Goal: Information Seeking & Learning: Compare options

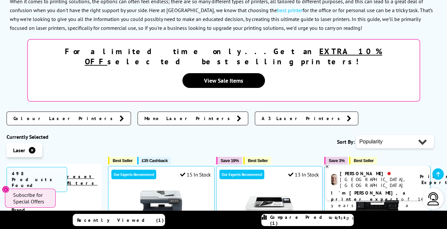
scroll to position [106, 0]
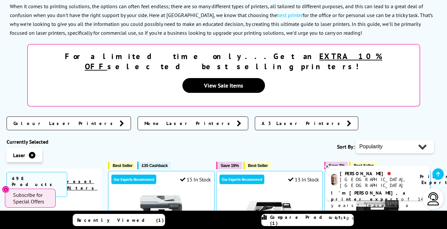
click at [56, 116] on link "Colour Laser Printers" at bounding box center [69, 123] width 125 height 14
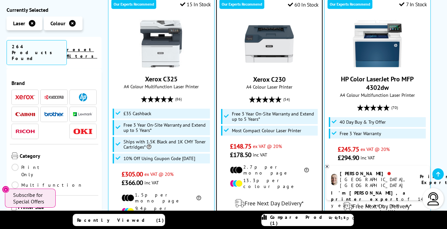
scroll to position [324, 0]
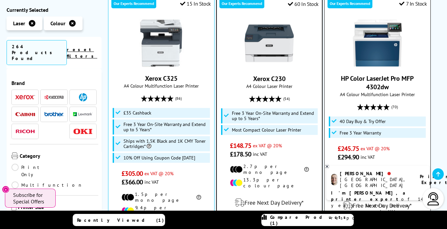
click at [381, 28] on img at bounding box center [377, 42] width 49 height 49
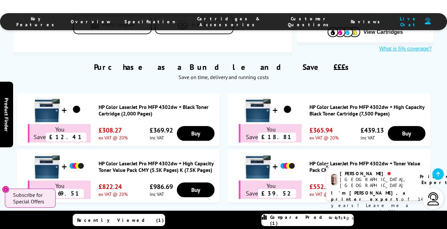
click at [160, 24] on span "Specification" at bounding box center [150, 22] width 51 height 6
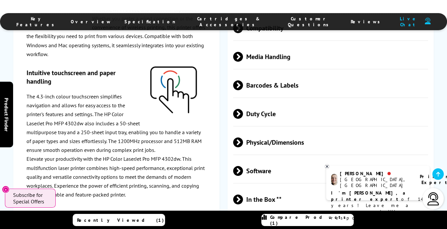
scroll to position [1607, 0]
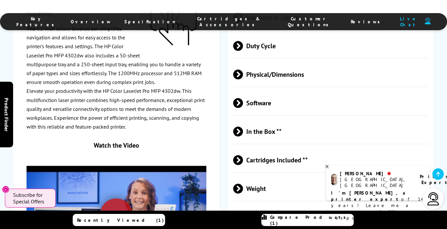
click at [269, 176] on span "Weight" at bounding box center [330, 188] width 195 height 25
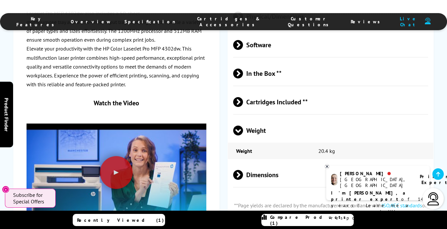
scroll to position [1704, 0]
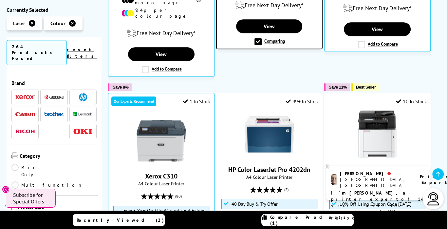
scroll to position [533, 0]
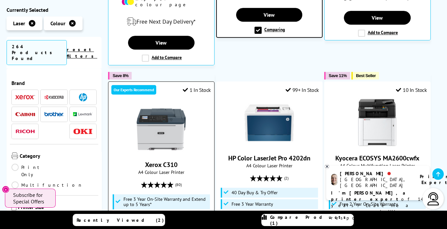
click at [161, 105] on img at bounding box center [161, 129] width 49 height 49
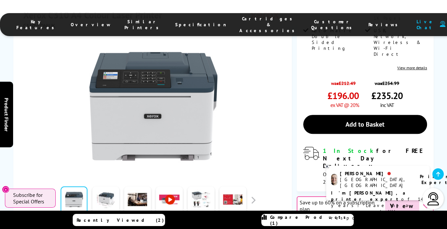
scroll to position [329, 0]
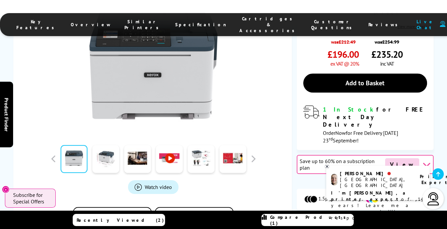
click at [184, 24] on span "Specification" at bounding box center [200, 25] width 51 height 6
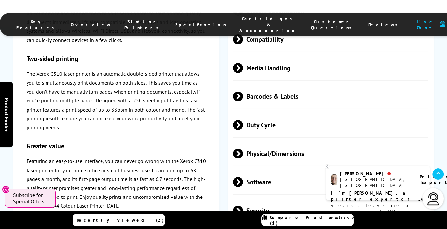
scroll to position [1950, 0]
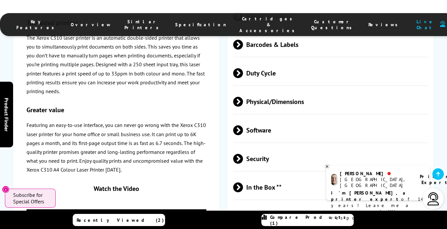
scroll to position [1959, 0]
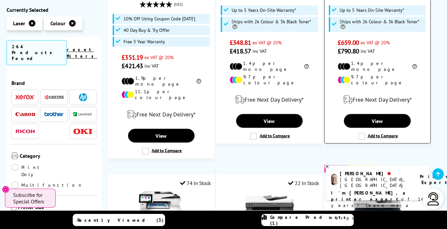
scroll to position [1000, 0]
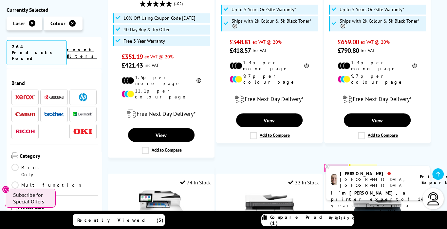
click at [17, 164] on link "Print Only" at bounding box center [32, 171] width 43 height 14
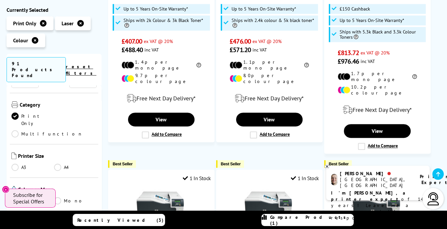
scroll to position [100, 0]
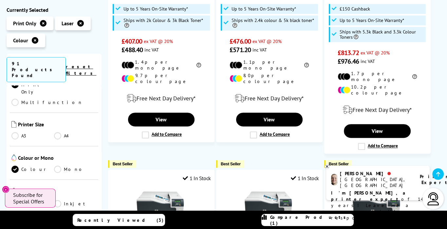
click at [61, 132] on link "A4" at bounding box center [75, 135] width 43 height 7
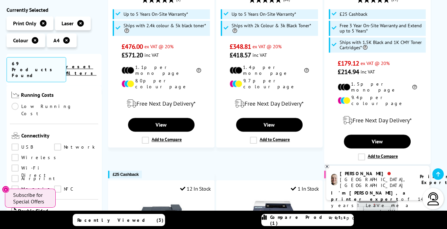
scroll to position [241, 0]
click at [54, 165] on link "Wi-Fi Direct" at bounding box center [32, 168] width 43 height 7
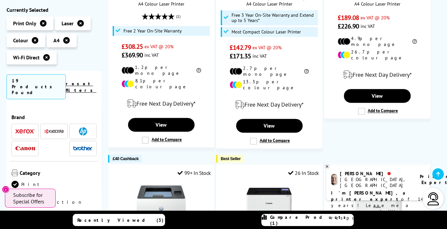
scroll to position [241, 0]
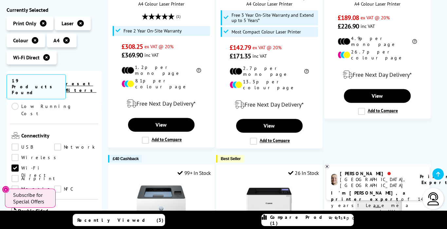
click at [17, 154] on link "Wireless" at bounding box center [35, 157] width 48 height 7
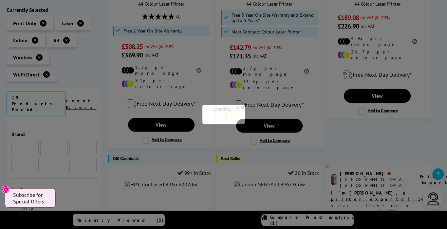
scroll to position [241, 0]
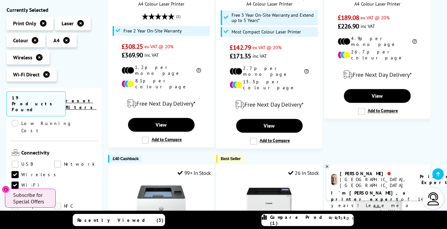
click at [15, 161] on link "USB" at bounding box center [32, 164] width 43 height 7
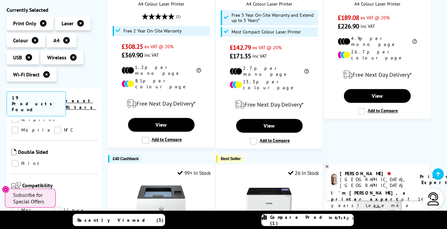
scroll to position [309, 0]
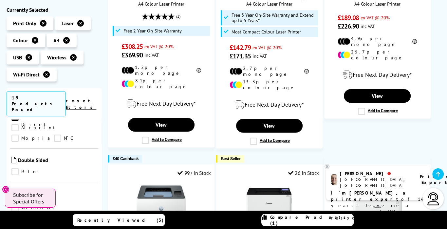
click at [16, 168] on link "Print" at bounding box center [32, 171] width 43 height 7
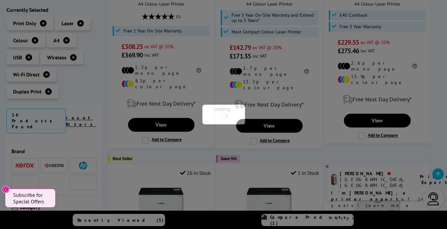
scroll to position [309, 0]
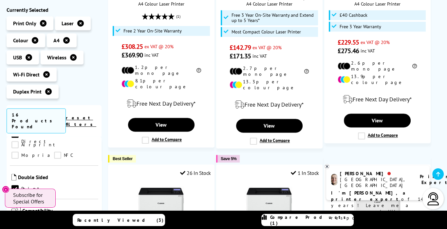
click at [14, 174] on img at bounding box center [13, 177] width 5 height 7
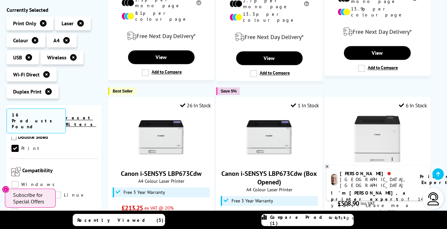
scroll to position [350, 0]
click at [16, 180] on link "Windows" at bounding box center [34, 183] width 47 height 7
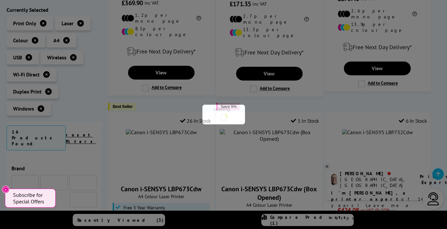
scroll to position [350, 0]
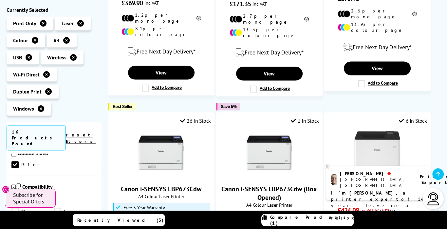
drag, startPoint x: 55, startPoint y: 143, endPoint x: 57, endPoint y: 155, distance: 12.7
click at [54, 208] on link "Mac" at bounding box center [32, 211] width 43 height 7
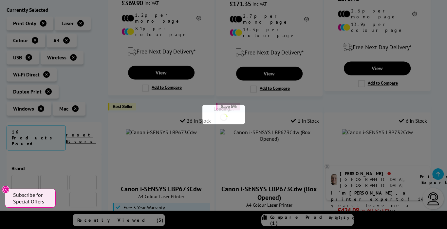
scroll to position [350, 0]
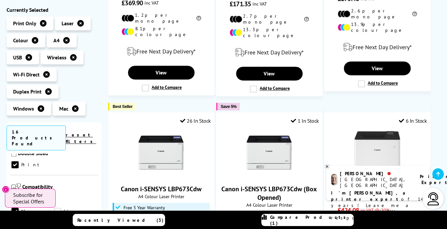
click at [54, 218] on link "Chrome OS" at bounding box center [32, 221] width 43 height 7
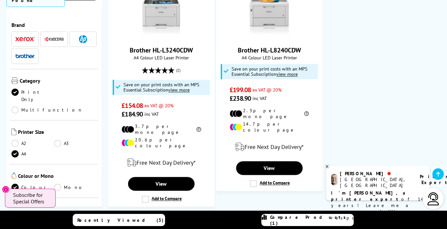
scroll to position [703, 0]
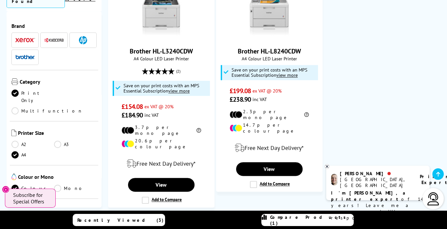
click at [345, 182] on div "[GEOGRAPHIC_DATA], [GEOGRAPHIC_DATA]" at bounding box center [376, 182] width 72 height 12
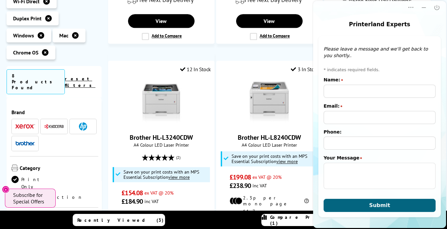
scroll to position [613, 0]
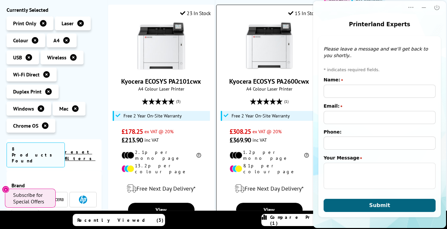
scroll to position [438, 0]
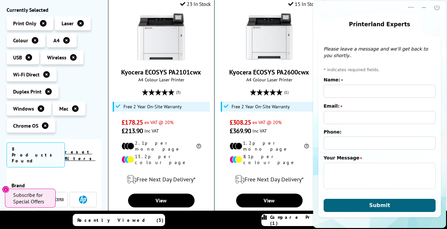
drag, startPoint x: 120, startPoint y: 61, endPoint x: 155, endPoint y: 78, distance: 39.1
click at [155, 77] on div "Kyocera ECOSYS PA2101cwx A4 Colour Laser Printer (3) £178.25" at bounding box center [161, 73] width 99 height 123
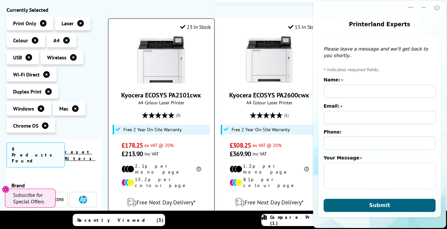
scroll to position [414, 0]
click at [150, 91] on link "Kyocera ECOSYS PA2101cwx" at bounding box center [161, 95] width 80 height 9
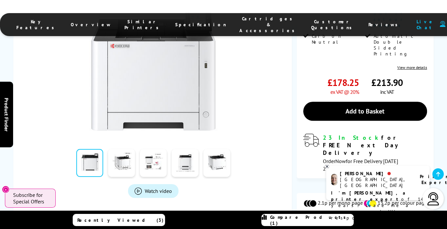
click at [183, 23] on span "Specification" at bounding box center [200, 25] width 51 height 6
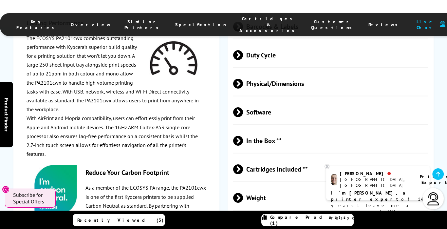
scroll to position [1351, 0]
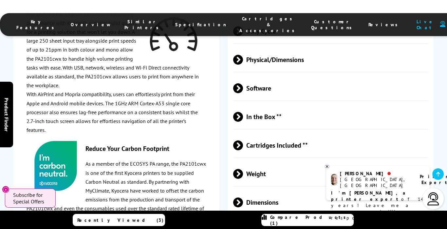
click at [265, 161] on span "Weight" at bounding box center [330, 173] width 195 height 25
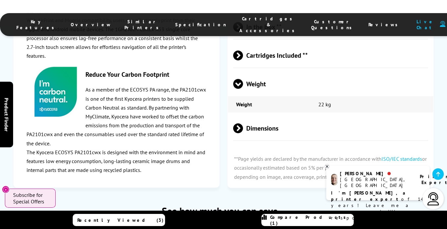
scroll to position [1438, 0]
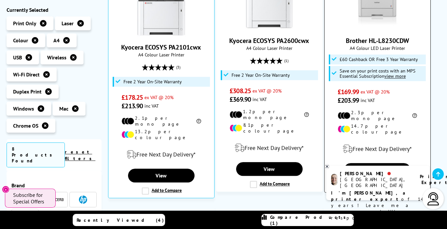
scroll to position [470, 0]
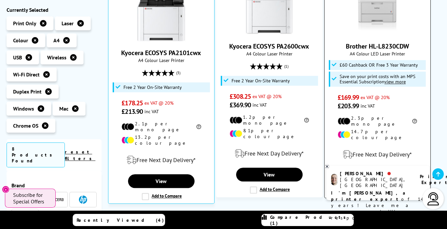
click at [378, 10] on img at bounding box center [377, 10] width 49 height 49
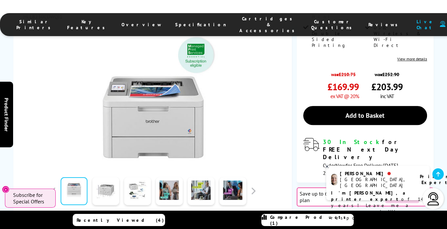
click at [187, 22] on span "Specification" at bounding box center [200, 25] width 51 height 6
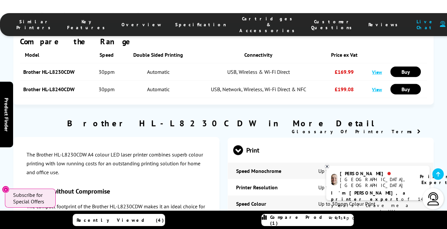
scroll to position [1541, 0]
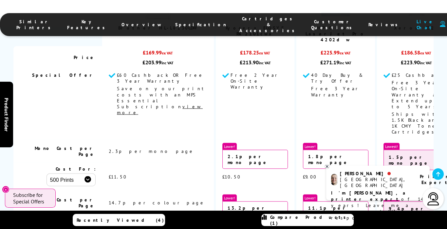
scroll to position [972, 0]
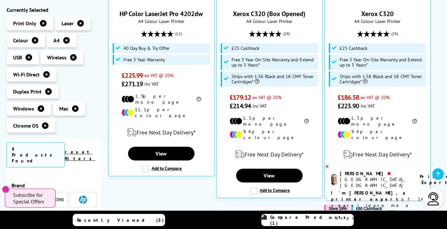
scroll to position [158, 0]
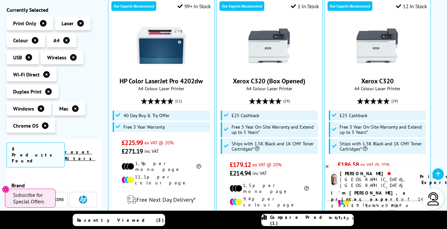
click at [45, 75] on icon at bounding box center [46, 74] width 7 height 7
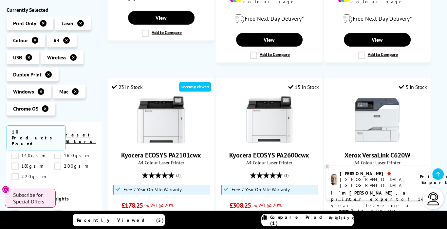
scroll to position [348, 0]
